Goal: Task Accomplishment & Management: Manage account settings

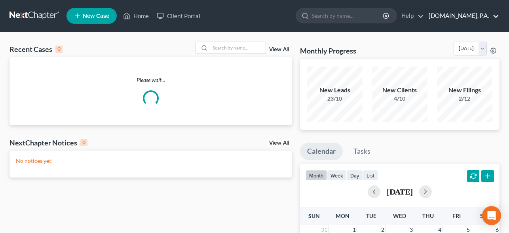
click at [468, 13] on link "[DOMAIN_NAME], P.A." at bounding box center [462, 16] width 74 height 14
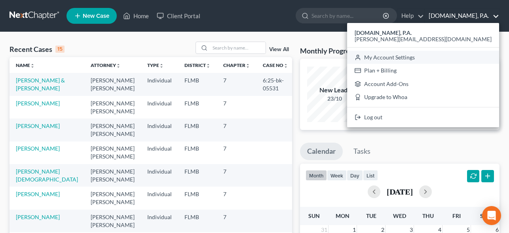
click at [451, 60] on link "My Account Settings" at bounding box center [423, 57] width 152 height 13
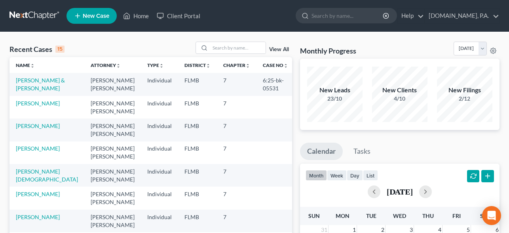
select select "15"
select select "24"
select select "9"
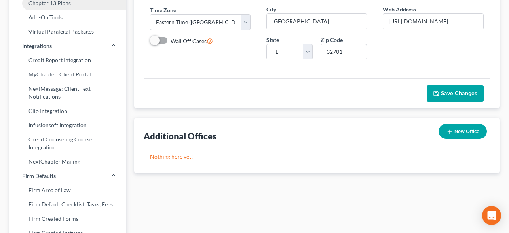
scroll to position [159, 0]
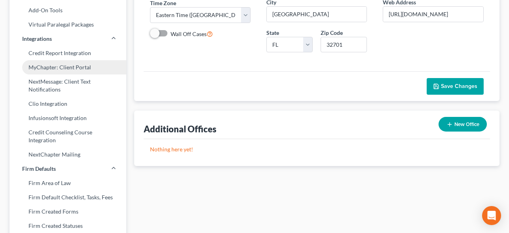
click at [70, 69] on link "MyChapter: Client Portal" at bounding box center [68, 67] width 117 height 14
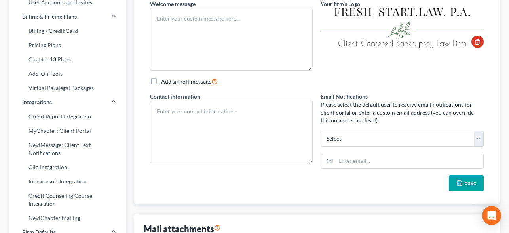
scroll to position [4, 0]
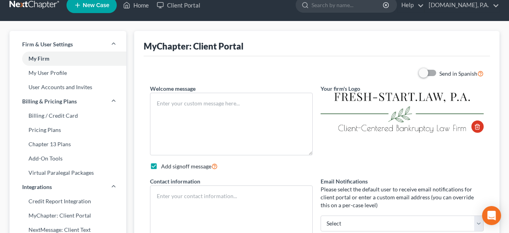
type textarea "Welcome to [DOMAIN_NAME]! Thank you for choosing us to assist you with the bank…"
checkbox input "true"
type textarea "____________________________________________ Legal Assistant Team's email: [EMA…"
type input "[EMAIL_ADDRESS][DOMAIN_NAME]"
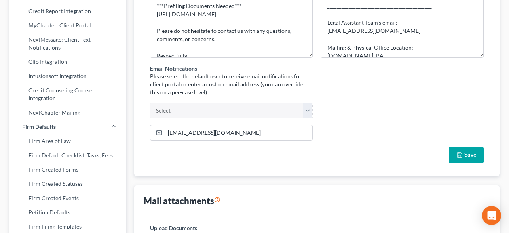
scroll to position [194, 0]
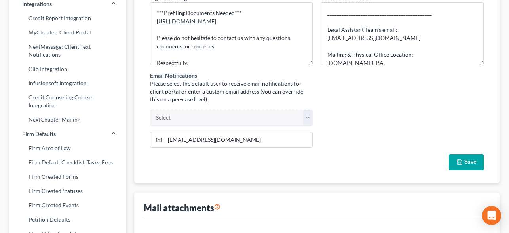
click at [320, 101] on div "Send in Spanish Welcome message Welcome to [DOMAIN_NAME]! Thank you for choosin…" at bounding box center [317, 28] width 342 height 284
